Goal: Information Seeking & Learning: Learn about a topic

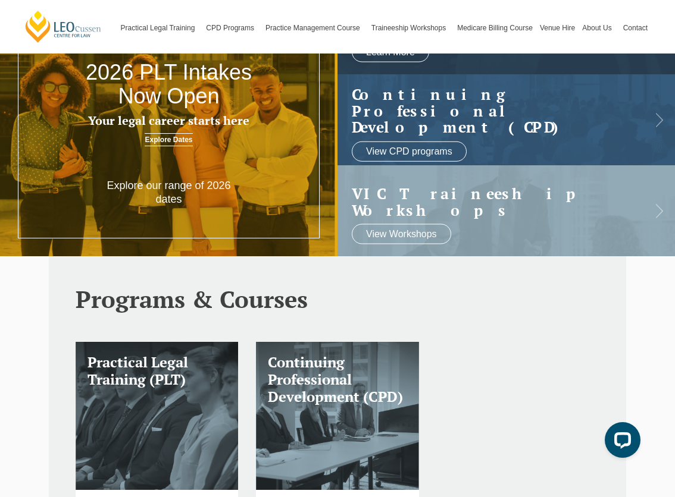
scroll to position [202, 0]
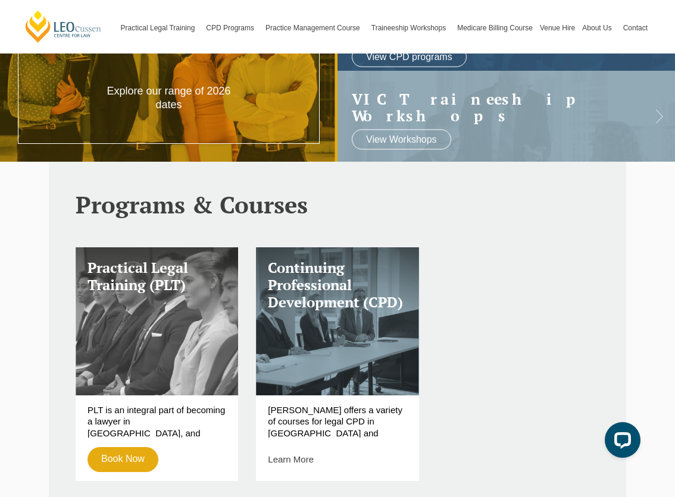
click at [139, 272] on h3 "Practical Legal Training (PLT)" at bounding box center [156, 276] width 139 height 35
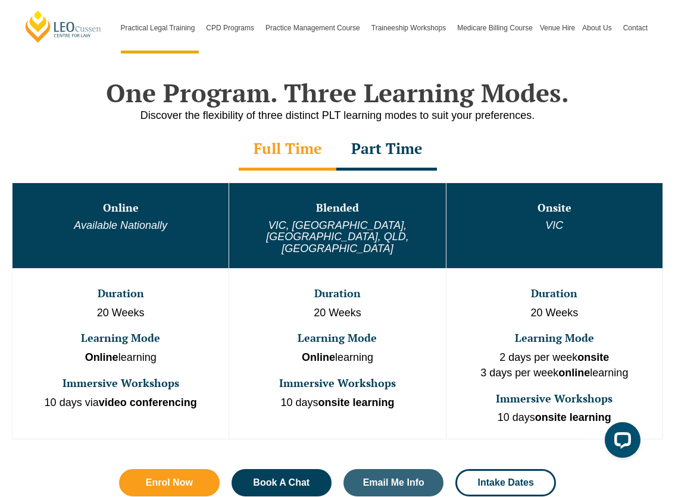
scroll to position [537, 0]
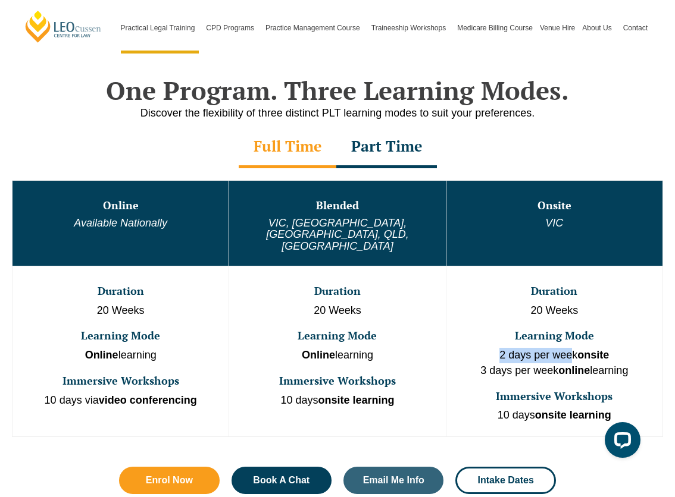
drag, startPoint x: 496, startPoint y: 332, endPoint x: 590, endPoint y: 333, distance: 93.4
click at [589, 348] on p "2 days per week onsite 3 days per week online learning" at bounding box center [554, 363] width 214 height 30
click at [590, 349] on strong "onsite" at bounding box center [593, 355] width 32 height 12
drag, startPoint x: 293, startPoint y: 326, endPoint x: 388, endPoint y: 335, distance: 96.2
click at [388, 348] on p "Online learning" at bounding box center [337, 355] width 214 height 15
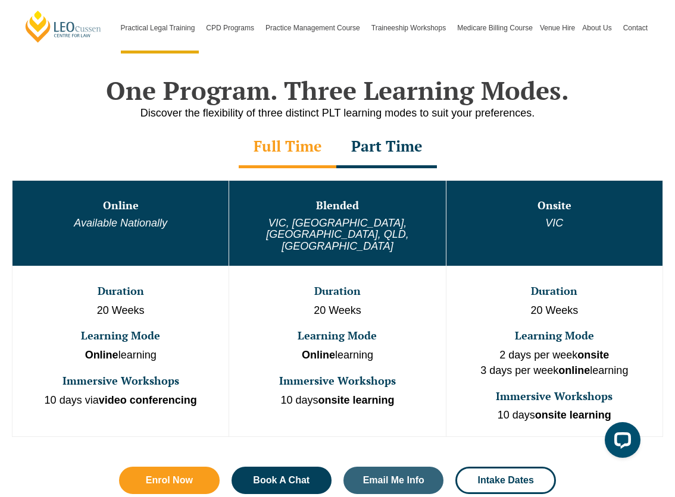
click at [396, 348] on p "Online learning" at bounding box center [337, 355] width 214 height 15
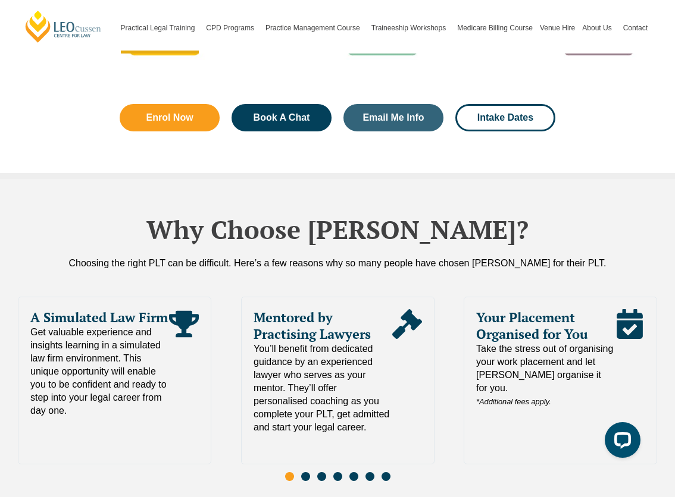
scroll to position [2400, 0]
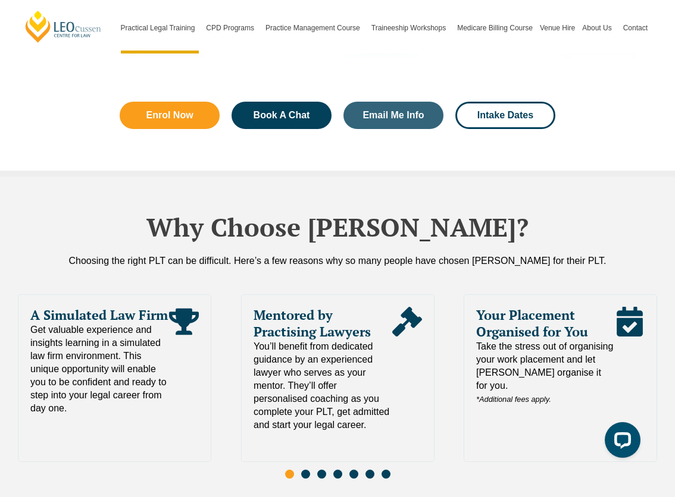
click at [303, 470] on span "Go to slide 2" at bounding box center [305, 474] width 9 height 9
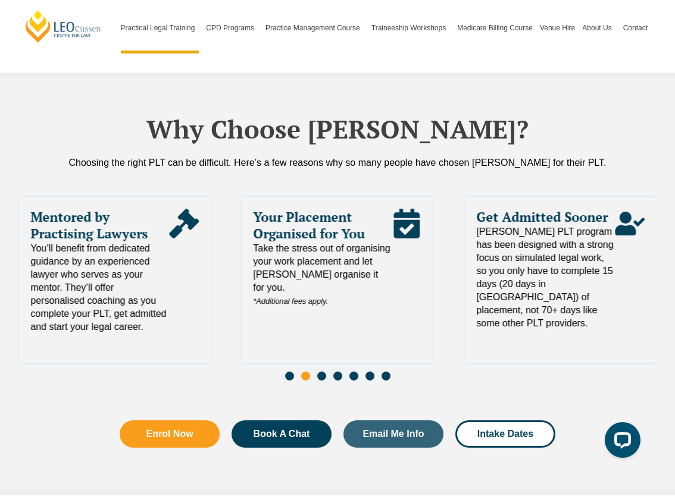
scroll to position [2549, 0]
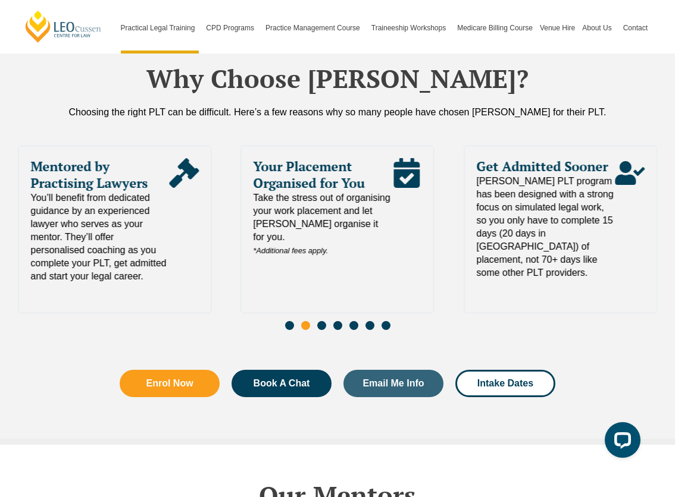
click at [317, 320] on div "Slides" at bounding box center [337, 327] width 639 height 14
click at [321, 321] on span "Go to slide 3" at bounding box center [321, 325] width 9 height 9
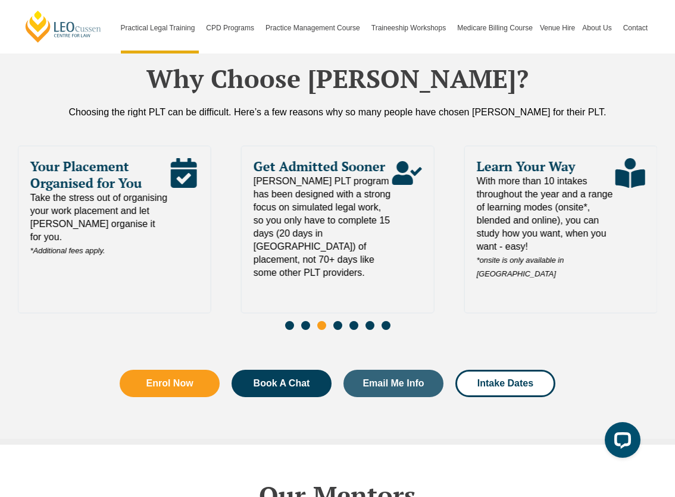
click at [340, 321] on span "Go to slide 4" at bounding box center [337, 325] width 9 height 9
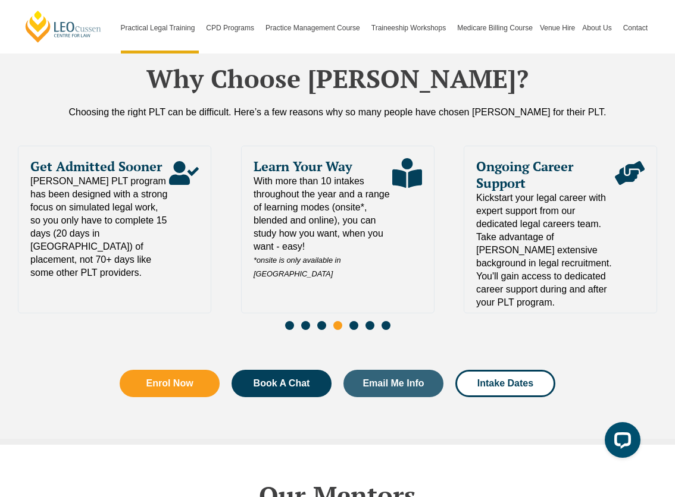
click at [357, 321] on span "Go to slide 5" at bounding box center [353, 325] width 9 height 9
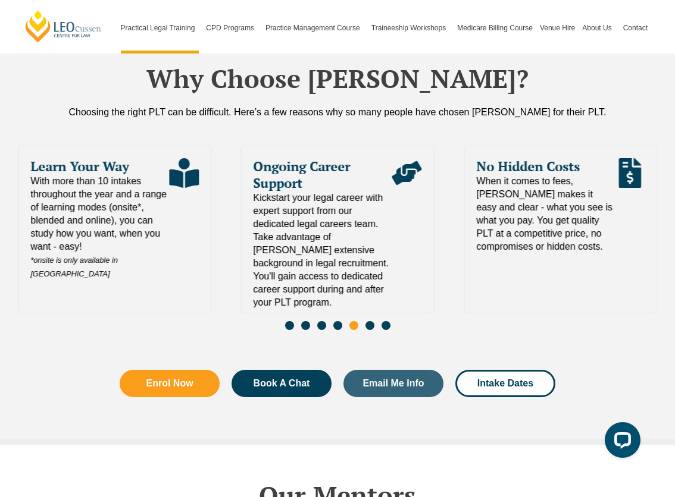
click at [374, 320] on div "Slides" at bounding box center [337, 327] width 639 height 14
click at [371, 321] on span "Go to slide 6" at bounding box center [369, 325] width 9 height 9
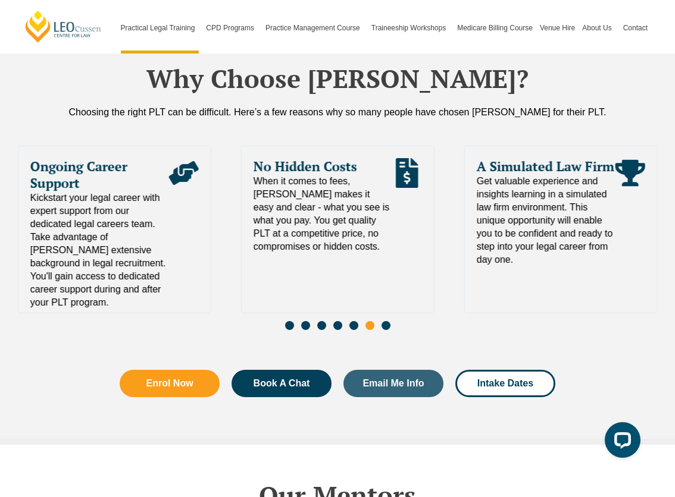
click at [387, 321] on span "Go to slide 7" at bounding box center [385, 325] width 9 height 9
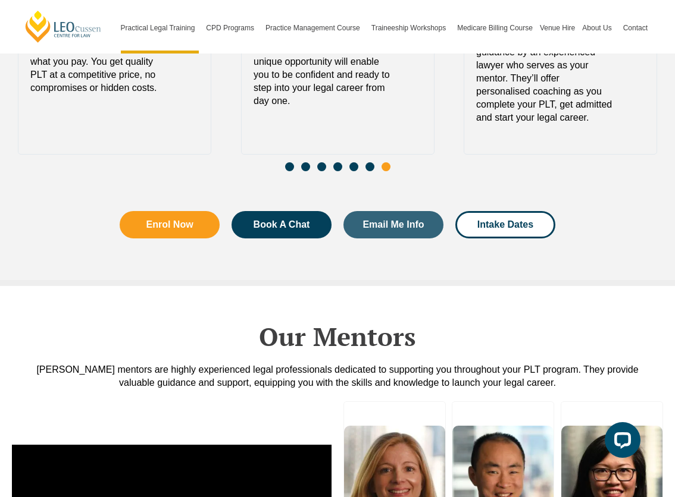
scroll to position [2882, 0]
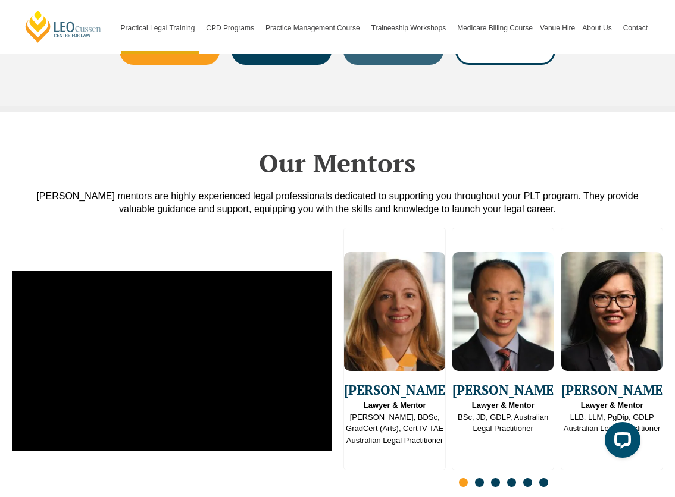
click at [473, 477] on div "Slides" at bounding box center [502, 484] width 319 height 14
click at [480, 478] on span "Go to slide 2" at bounding box center [479, 482] width 9 height 9
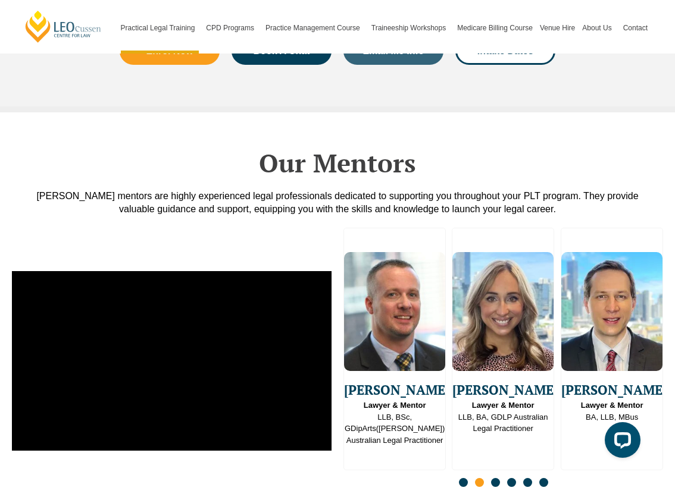
click at [496, 478] on span "Go to slide 3" at bounding box center [495, 482] width 9 height 9
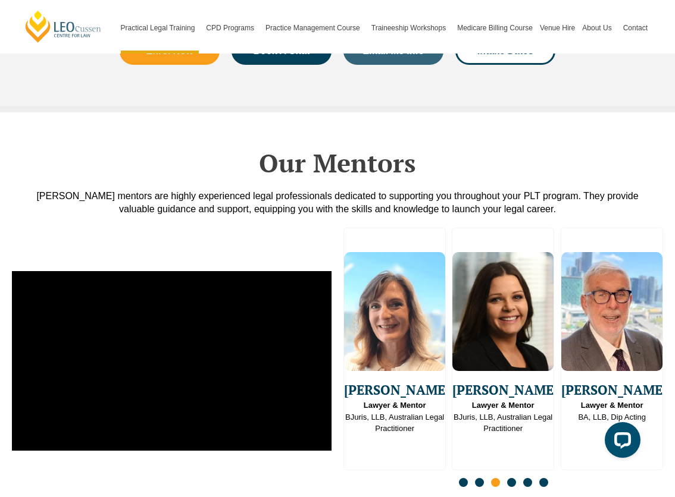
click at [508, 478] on span "Go to slide 4" at bounding box center [511, 482] width 9 height 9
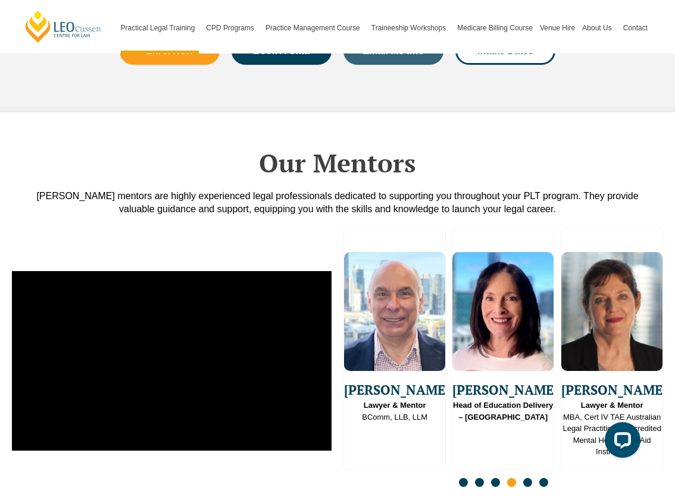
click at [523, 478] on span "Go to slide 5" at bounding box center [527, 482] width 9 height 9
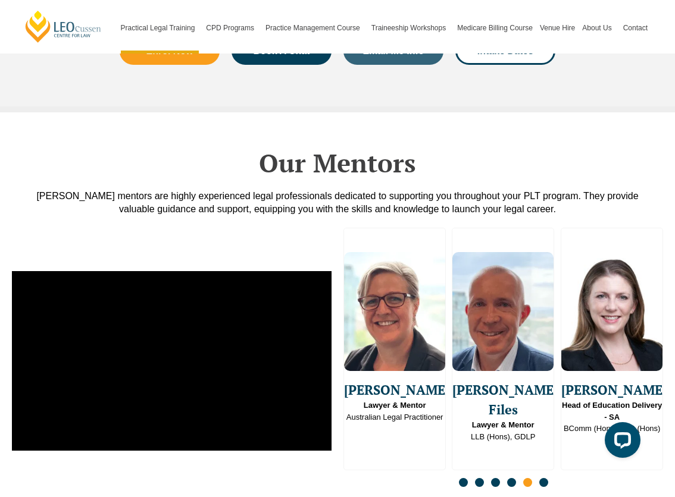
click at [545, 478] on span "Go to slide 6" at bounding box center [543, 482] width 9 height 9
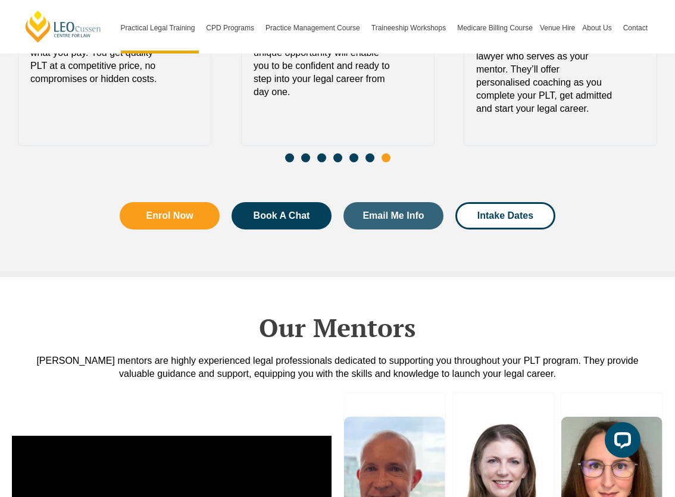
scroll to position [2620, 0]
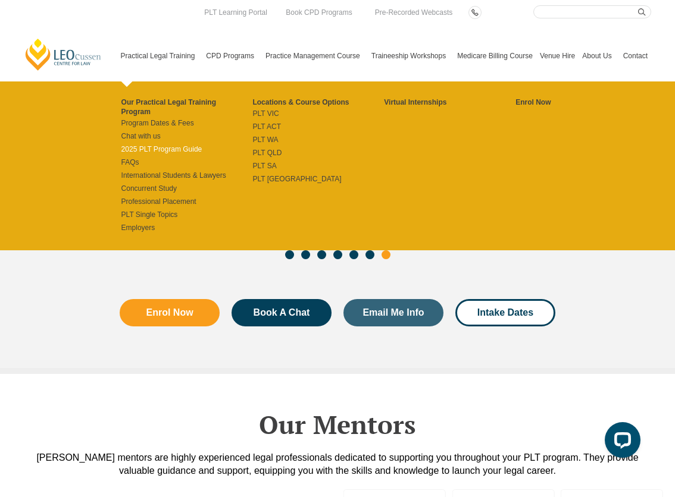
click at [121, 145] on link "2025 PLT Program Guide" at bounding box center [186, 150] width 131 height 10
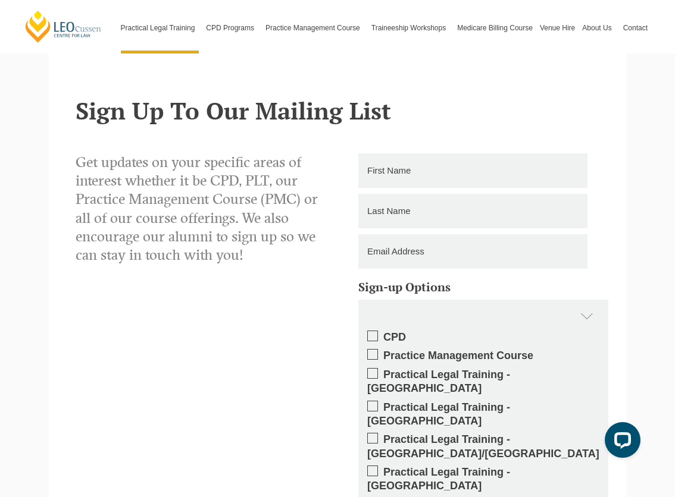
scroll to position [611, 0]
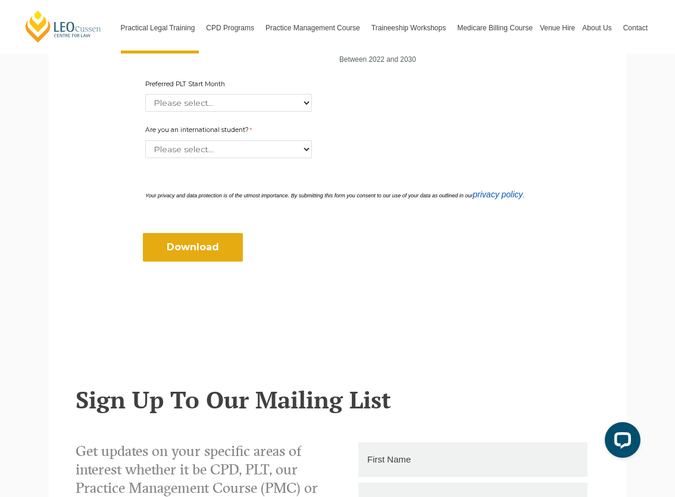
click at [226, 234] on div "Download" at bounding box center [337, 240] width 394 height 58
click at [224, 233] on input "Download" at bounding box center [193, 247] width 100 height 29
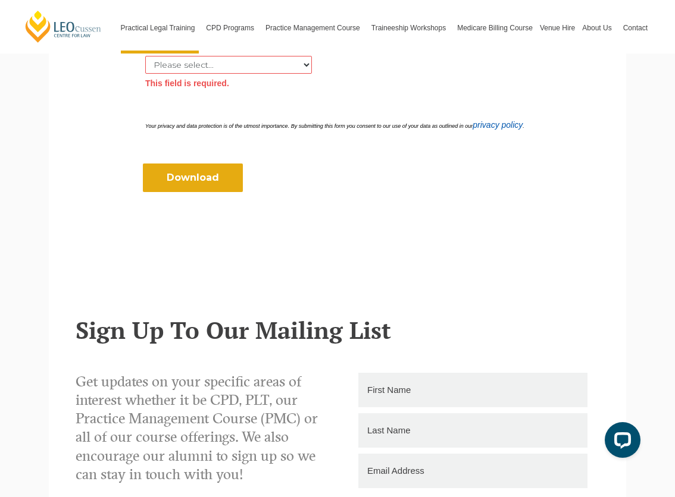
scroll to position [61, 0]
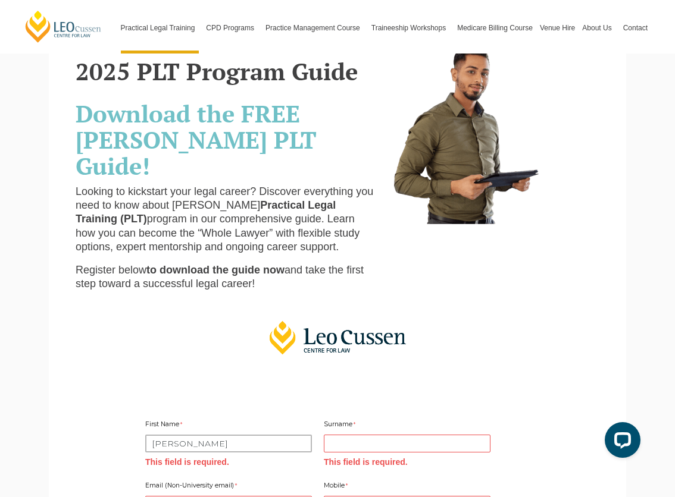
type input "Henry"
type input "Jones"
type input "joneshen2017@gmail.com"
type input "0402114398"
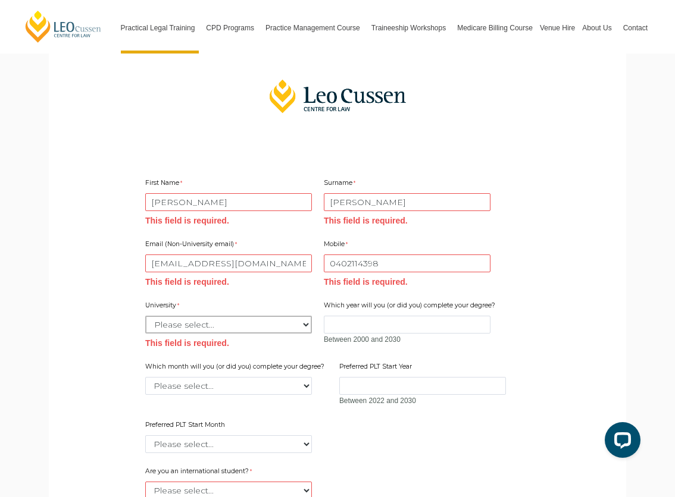
scroll to position [349, 0]
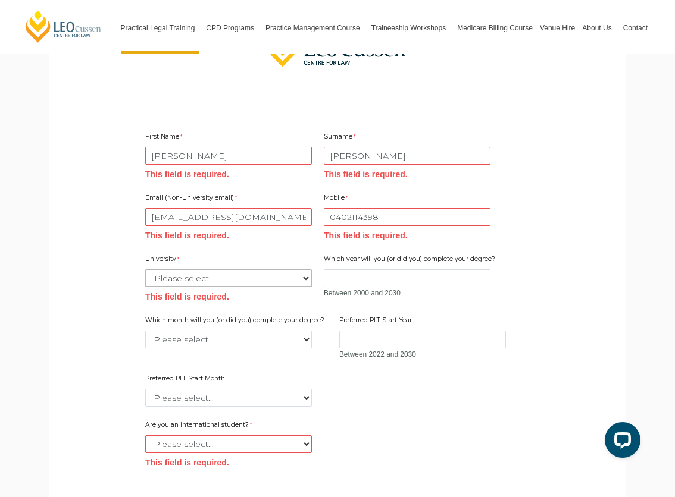
select select "tfa_2204"
click at [348, 269] on input "Which year will you (or did you) complete your degree?" at bounding box center [407, 278] width 167 height 18
type input "2025"
click at [363, 331] on input "Preferred PLT Start Year" at bounding box center [422, 340] width 167 height 18
select select "tfa_2228"
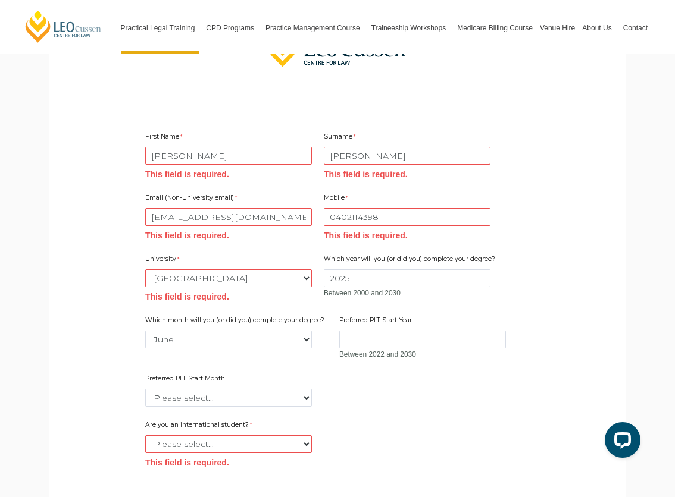
click at [363, 349] on span "Between 2022 and 2030" at bounding box center [422, 355] width 167 height 12
click at [365, 331] on input "Preferred PLT Start Year" at bounding box center [422, 340] width 167 height 18
type input "2026"
select select "tfa_2378"
select select "tfa_60"
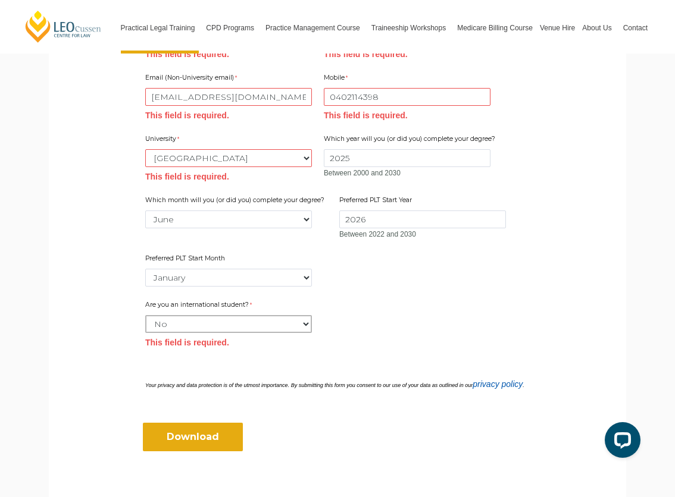
scroll to position [475, 0]
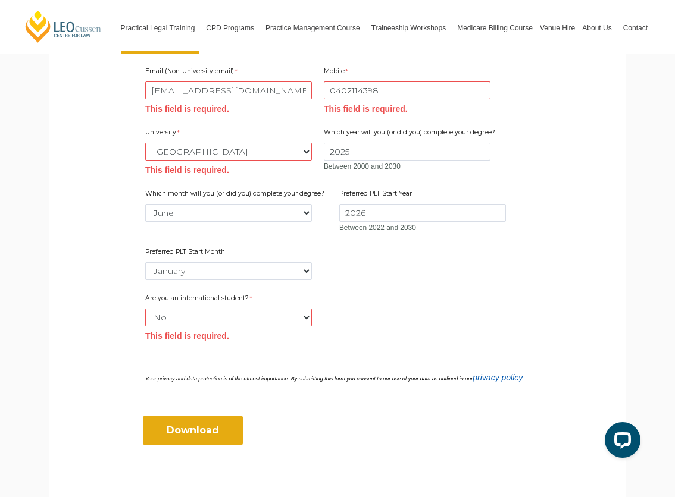
click at [223, 414] on div "Download" at bounding box center [337, 423] width 394 height 58
click at [223, 416] on input "Download" at bounding box center [193, 430] width 100 height 29
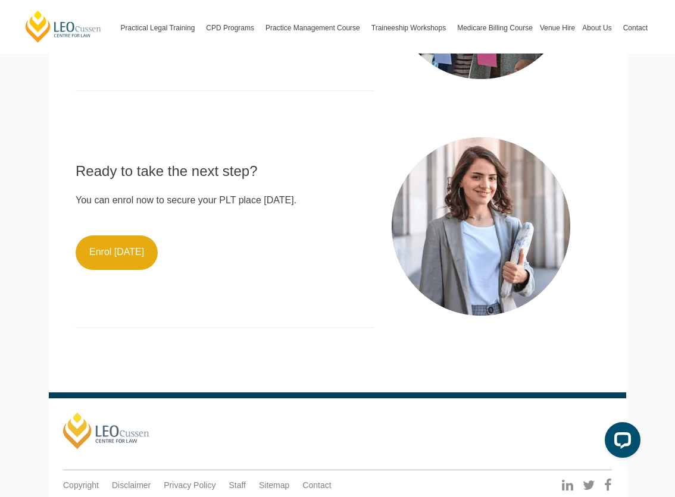
scroll to position [612, 0]
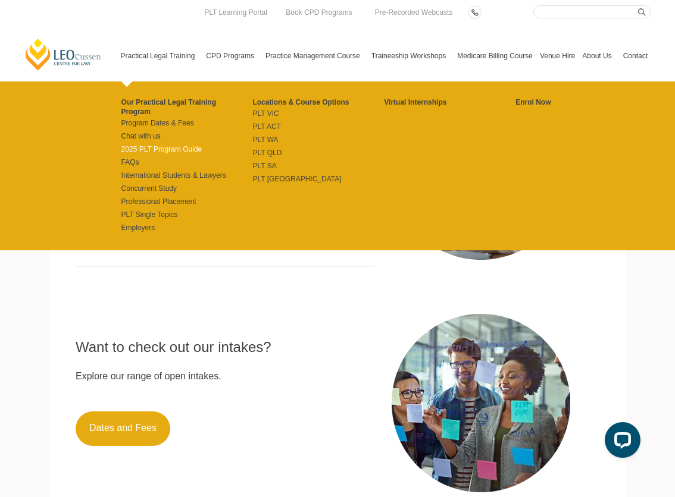
click at [164, 145] on link "2025 PLT Program Guide" at bounding box center [186, 150] width 131 height 10
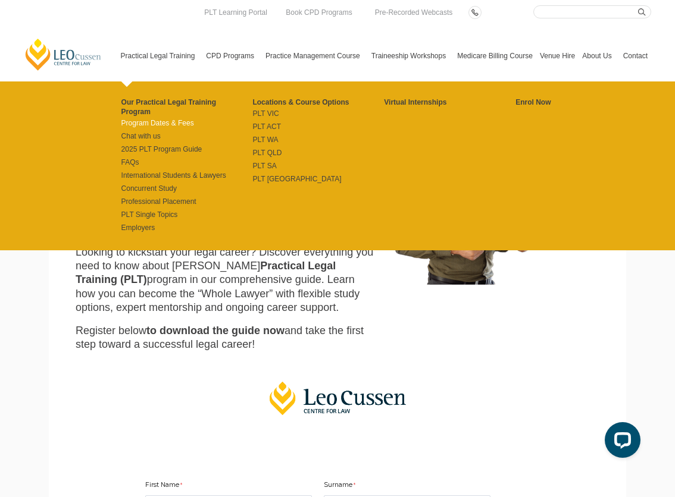
click at [142, 118] on link "Program Dates & Fees" at bounding box center [186, 123] width 131 height 10
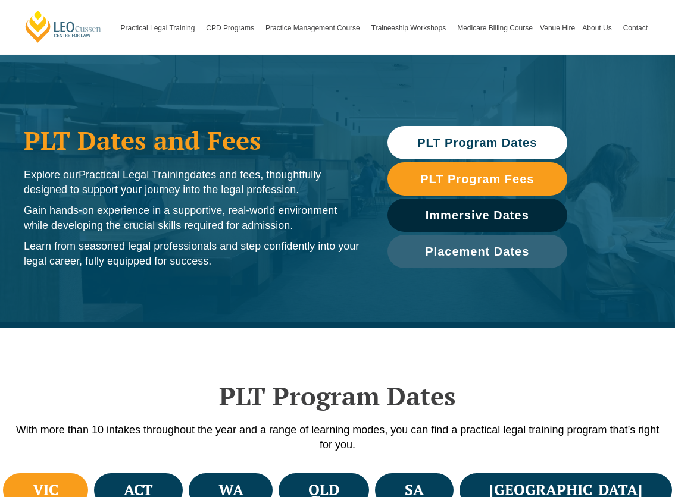
scroll to position [40, 0]
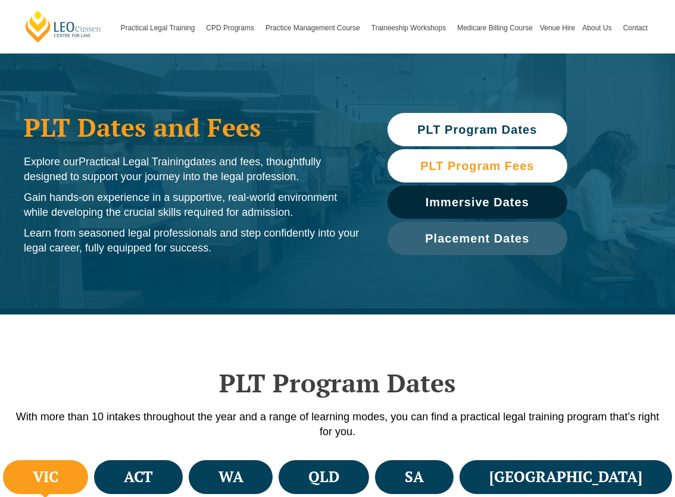
click at [494, 169] on span "PLT Program Fees" at bounding box center [477, 166] width 114 height 12
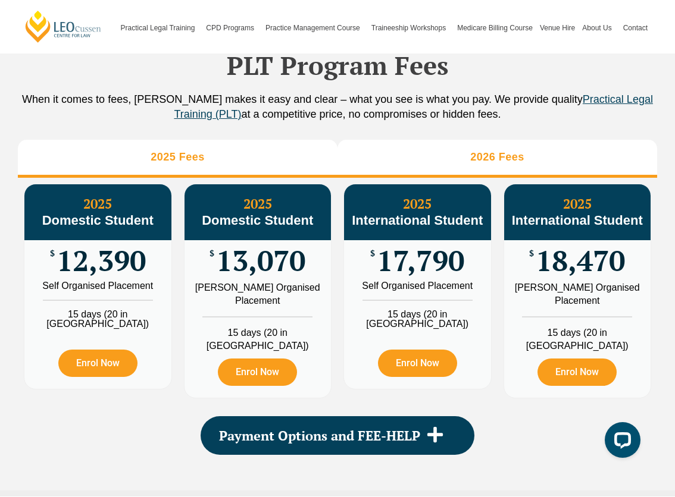
click at [471, 164] on h3 "2026 Fees" at bounding box center [497, 158] width 54 height 14
click at [237, 166] on li "2025 Fees" at bounding box center [177, 159] width 319 height 38
click at [393, 169] on li "2026 Fees" at bounding box center [496, 159] width 319 height 38
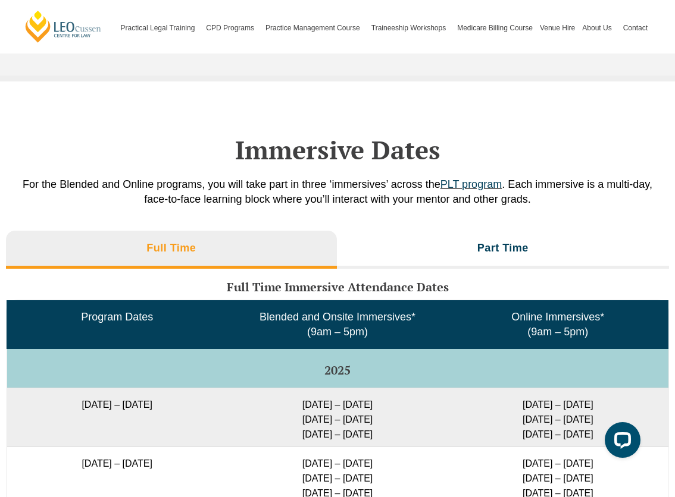
scroll to position [1744, 0]
